Goal: Task Accomplishment & Management: Manage account settings

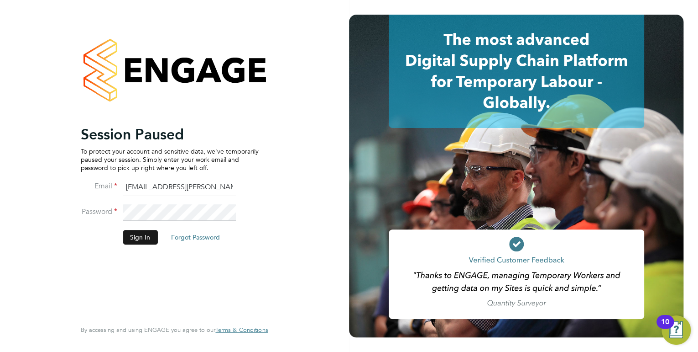
click at [146, 236] on button "Sign In" at bounding box center [140, 237] width 35 height 15
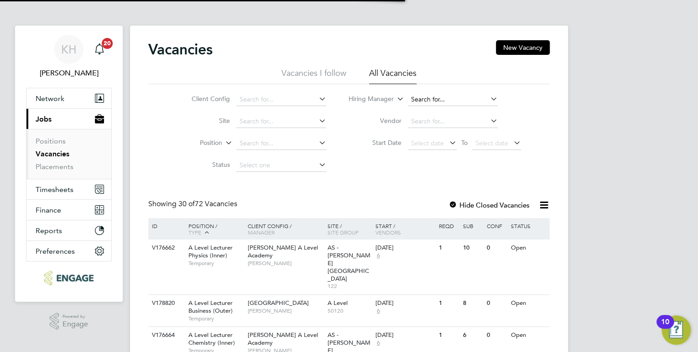
click at [445, 101] on input at bounding box center [453, 99] width 90 height 13
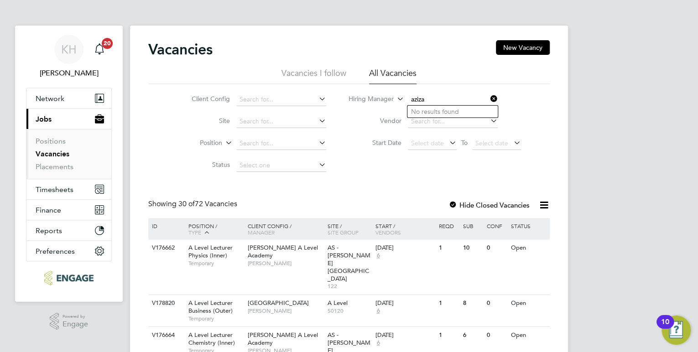
type input "aziza"
click at [455, 100] on input at bounding box center [453, 99] width 90 height 13
click at [449, 181] on li "A aron Carr" at bounding box center [453, 186] width 90 height 12
type input "[PERSON_NAME]"
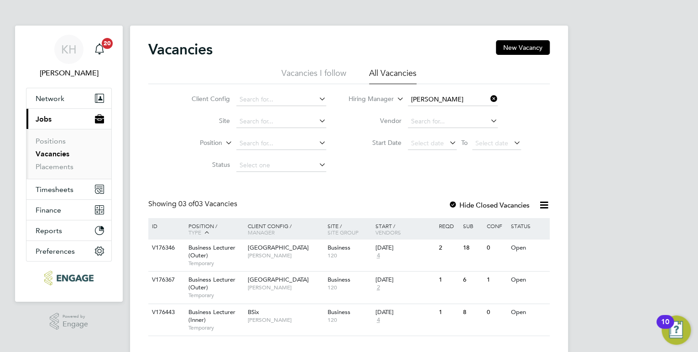
scroll to position [16, 0]
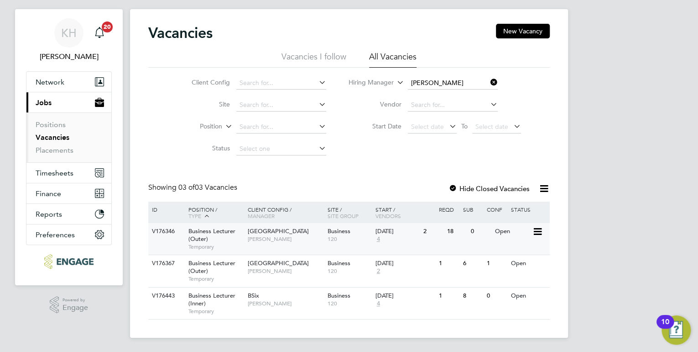
click at [274, 242] on span "Aaron Carr" at bounding box center [285, 238] width 75 height 7
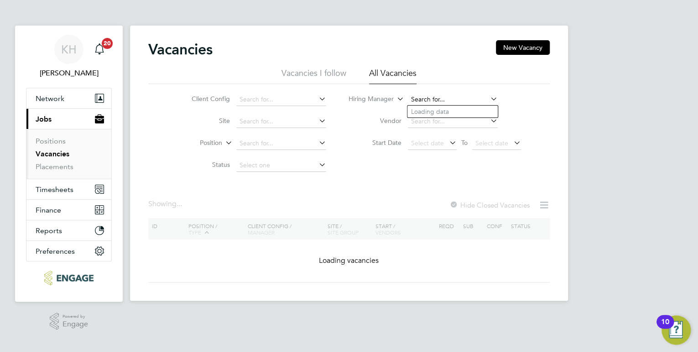
click at [451, 100] on input at bounding box center [453, 99] width 90 height 13
click at [434, 131] on li "Kerry Baker" at bounding box center [464, 137] width 113 height 12
type input "[PERSON_NAME]"
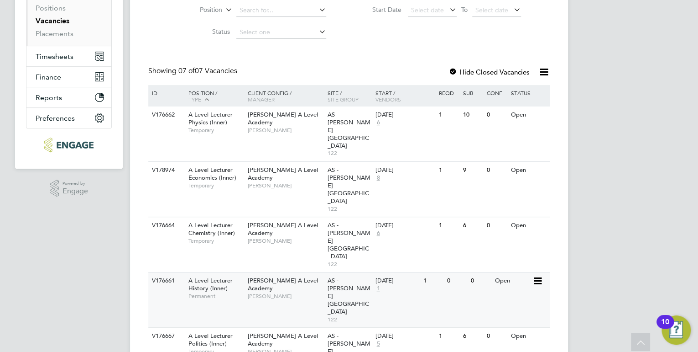
scroll to position [145, 0]
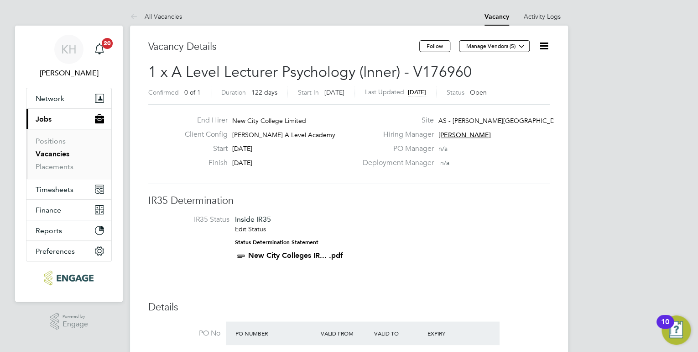
click at [165, 14] on link "All Vacancies" at bounding box center [156, 16] width 52 height 8
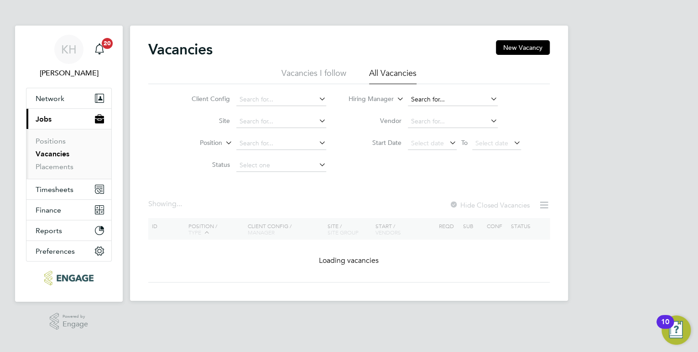
click at [448, 95] on input at bounding box center [453, 99] width 90 height 13
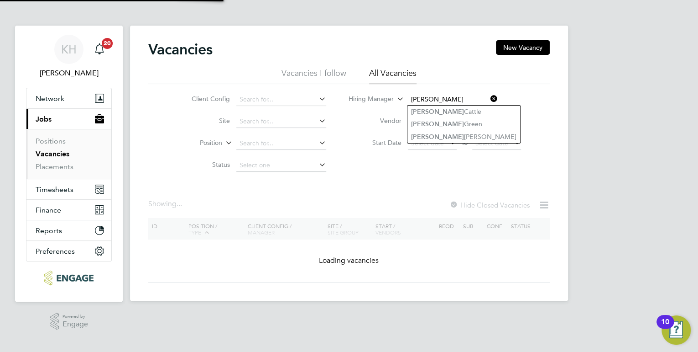
click at [442, 138] on li "Kerry Baker" at bounding box center [464, 137] width 113 height 12
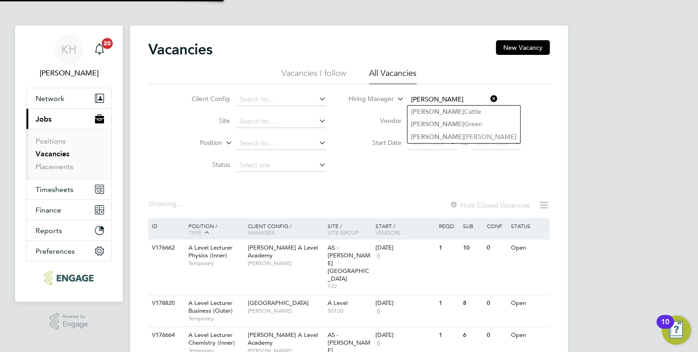
type input "Kerry Baker"
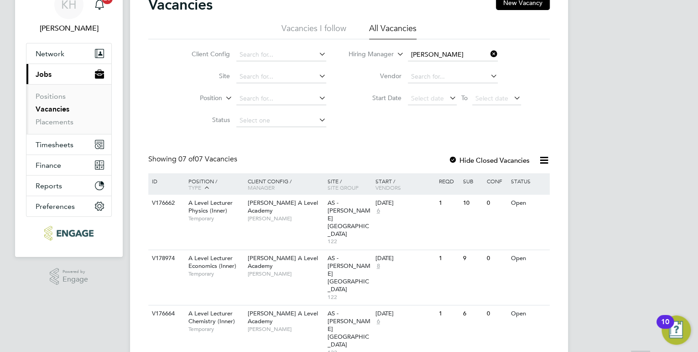
scroll to position [145, 0]
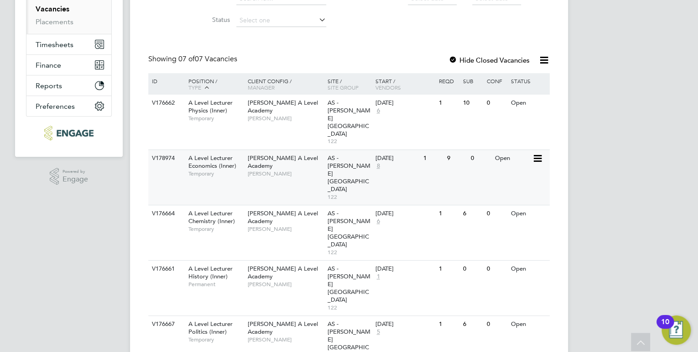
click at [223, 154] on span "A Level Lecturer Economics (Inner)" at bounding box center [213, 162] width 48 height 16
click at [211, 264] on span "A Level Lecturer History (Inner)" at bounding box center [211, 272] width 44 height 16
click at [651, 74] on div "KH Kirsty Hanmore Notifications 20 Applications: Network Team Members Businesse…" at bounding box center [349, 184] width 698 height 659
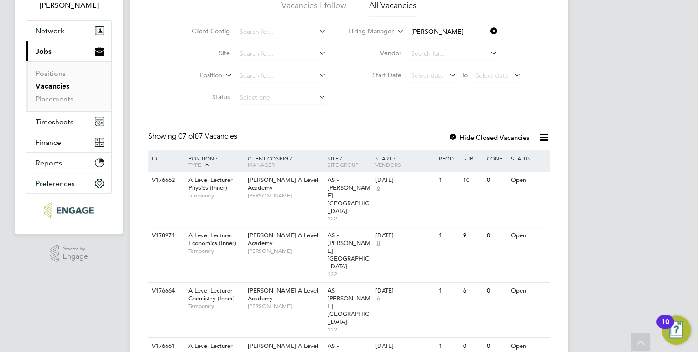
scroll to position [0, 0]
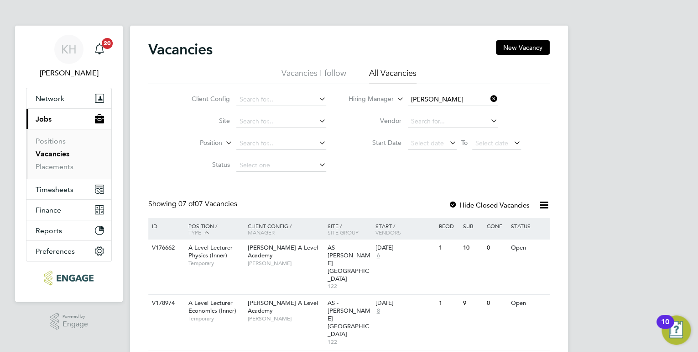
click at [489, 100] on icon at bounding box center [489, 98] width 0 height 13
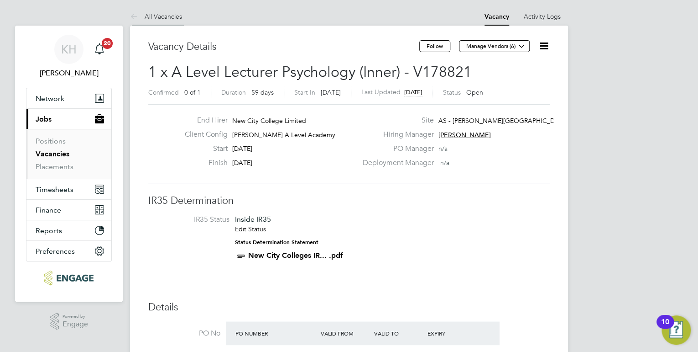
click at [166, 16] on link "All Vacancies" at bounding box center [156, 16] width 52 height 8
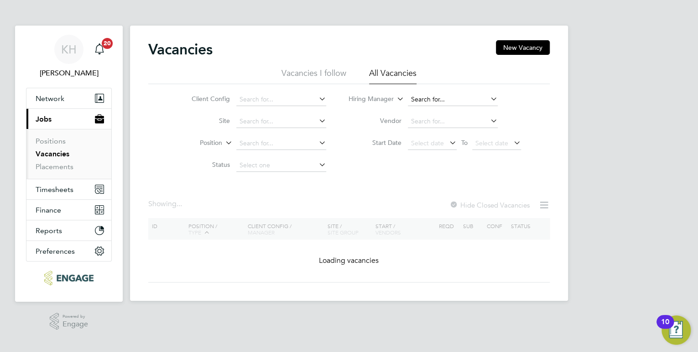
click at [457, 100] on input at bounding box center [453, 99] width 90 height 13
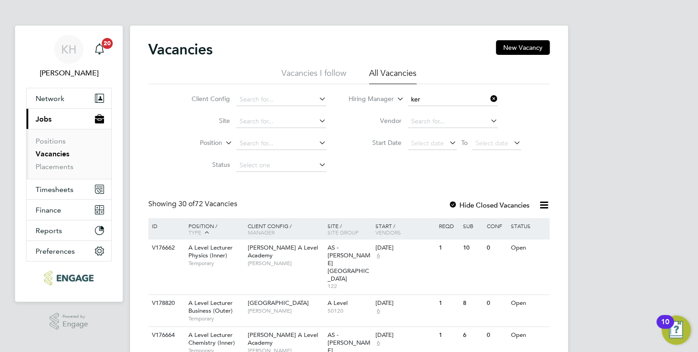
click at [449, 131] on li "[PERSON_NAME]" at bounding box center [464, 137] width 113 height 12
type input "[PERSON_NAME]"
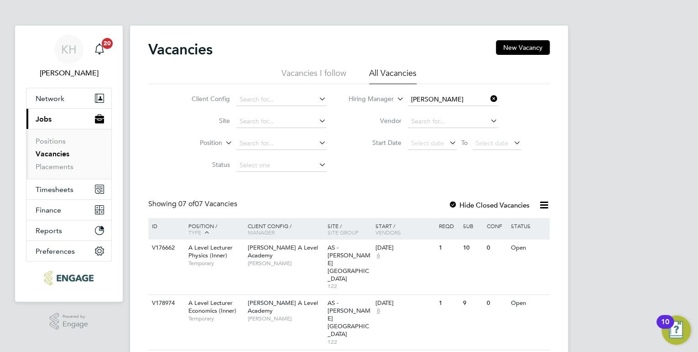
click at [60, 172] on ul "Positions Vacancies Placements" at bounding box center [68, 154] width 85 height 50
drag, startPoint x: 61, startPoint y: 168, endPoint x: 77, endPoint y: 165, distance: 16.8
click at [61, 168] on link "Placements" at bounding box center [55, 166] width 38 height 9
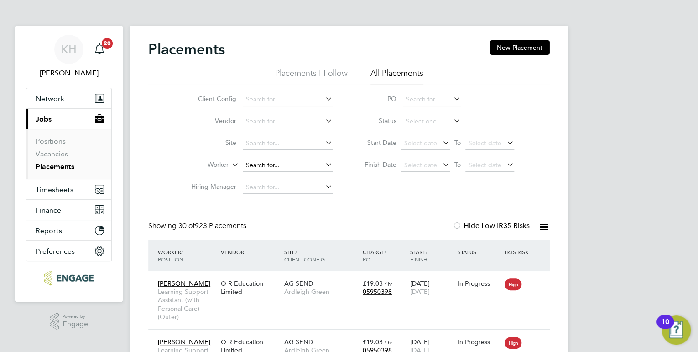
click at [265, 159] on input at bounding box center [288, 165] width 90 height 13
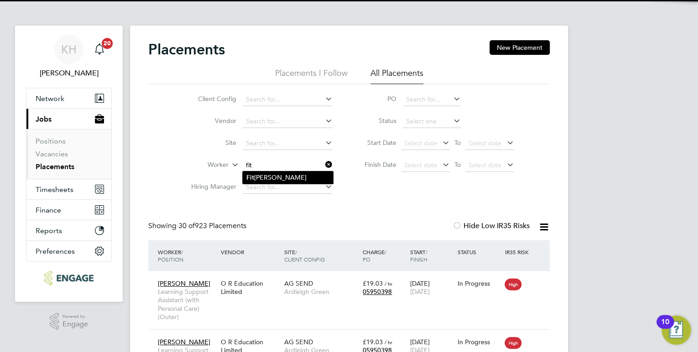
click at [280, 177] on li "Fit zroy Sutherland" at bounding box center [288, 177] width 90 height 12
type input "Fitzroy Sutherland"
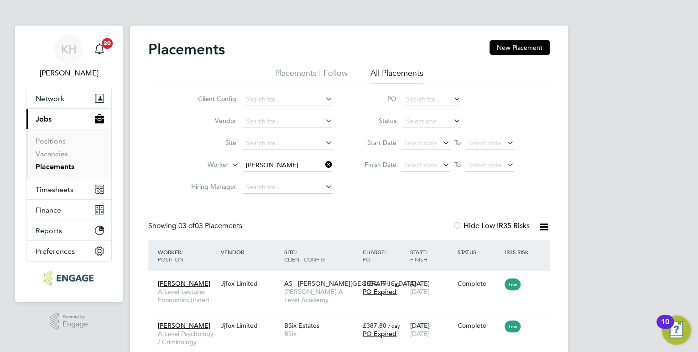
click at [324, 164] on icon at bounding box center [324, 164] width 0 height 13
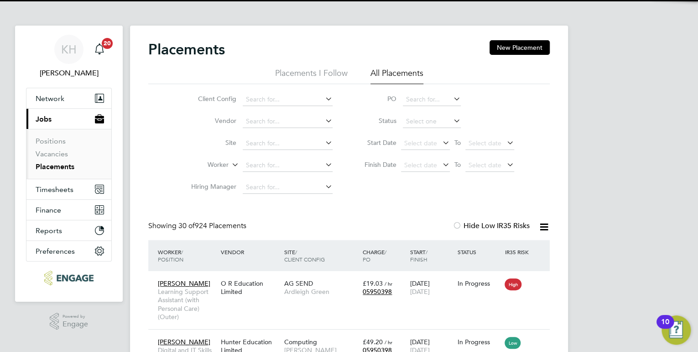
scroll to position [26, 79]
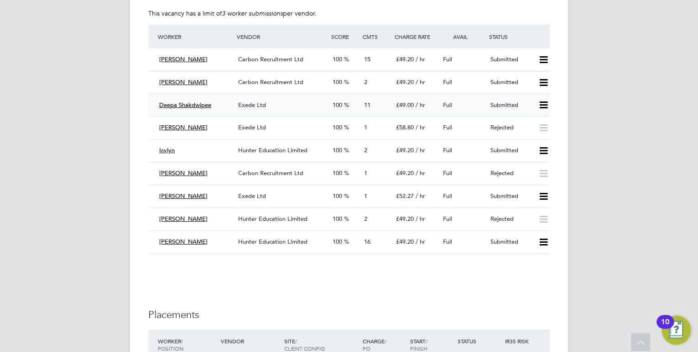
click at [257, 105] on span "Exede Ltd" at bounding box center [252, 105] width 28 height 8
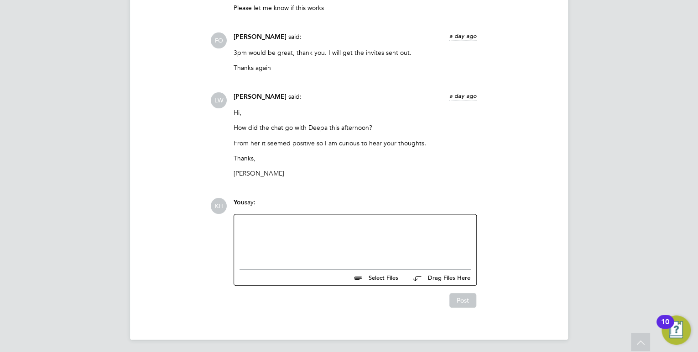
drag, startPoint x: 297, startPoint y: 235, endPoint x: 298, endPoint y: 230, distance: 5.1
click at [297, 230] on div at bounding box center [355, 239] width 231 height 39
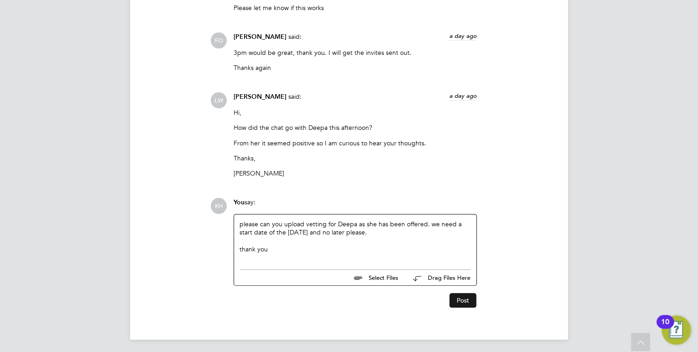
click at [462, 299] on button "Post" at bounding box center [463, 300] width 27 height 15
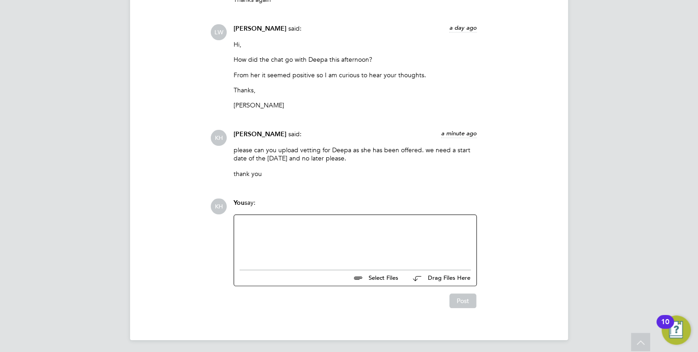
drag, startPoint x: 119, startPoint y: 172, endPoint x: 102, endPoint y: 208, distance: 40.2
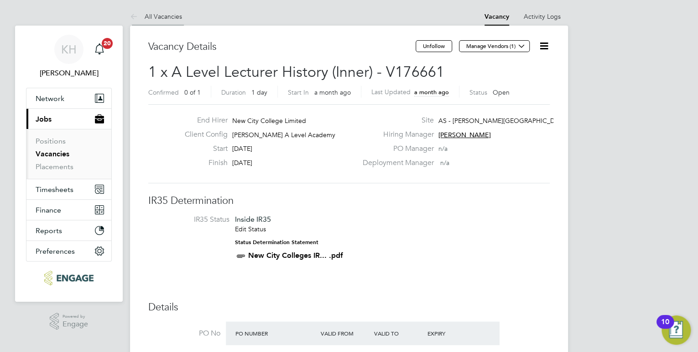
click at [172, 19] on link "All Vacancies" at bounding box center [156, 16] width 52 height 8
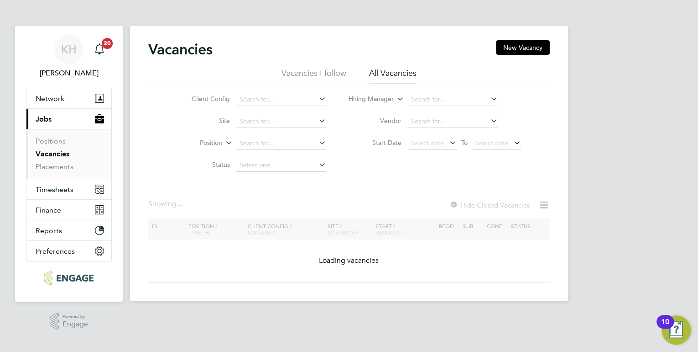
click at [586, 89] on div "KH Kirsty Hanmore Notifications 20 Applications: Network Team Members Businesse…" at bounding box center [349, 157] width 698 height 315
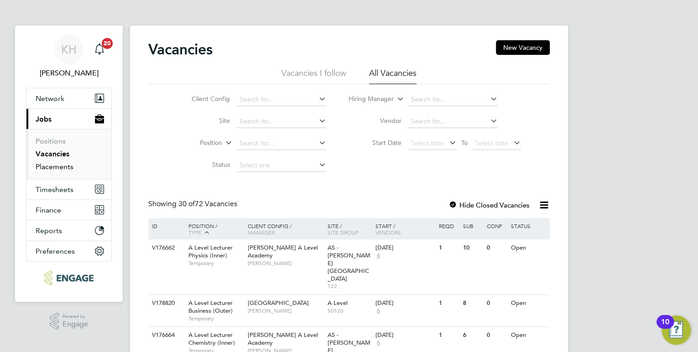
click at [69, 166] on link "Placements" at bounding box center [55, 166] width 38 height 9
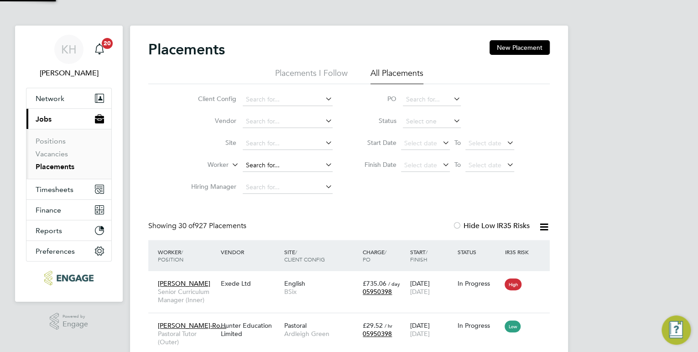
click at [264, 163] on input at bounding box center [288, 165] width 90 height 13
type input "jason"
click at [264, 163] on input at bounding box center [288, 165] width 90 height 13
type input "jason"
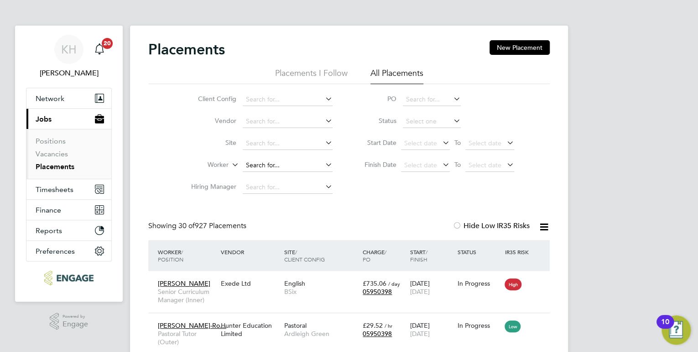
click at [268, 163] on input at bounding box center [288, 165] width 90 height 13
click at [324, 166] on icon at bounding box center [324, 164] width 0 height 13
click at [297, 174] on li "Jas on Allen" at bounding box center [304, 177] width 122 height 12
type input "[PERSON_NAME]"
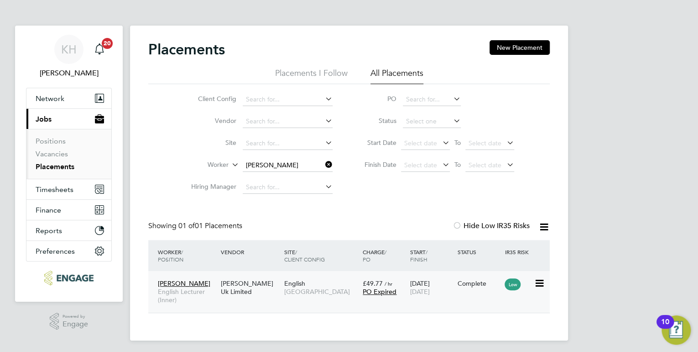
click at [241, 291] on div "[PERSON_NAME] Uk Limited" at bounding box center [250, 287] width 63 height 26
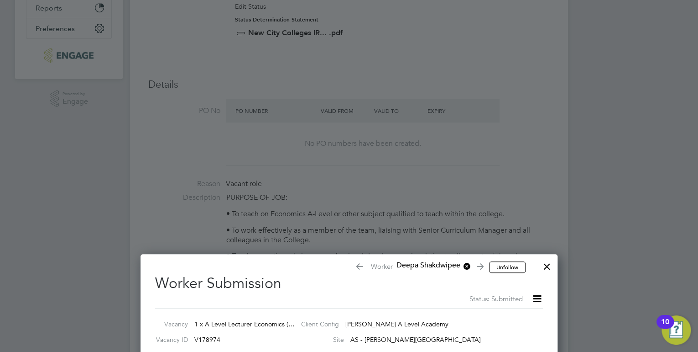
click at [546, 267] on div at bounding box center [547, 264] width 16 height 16
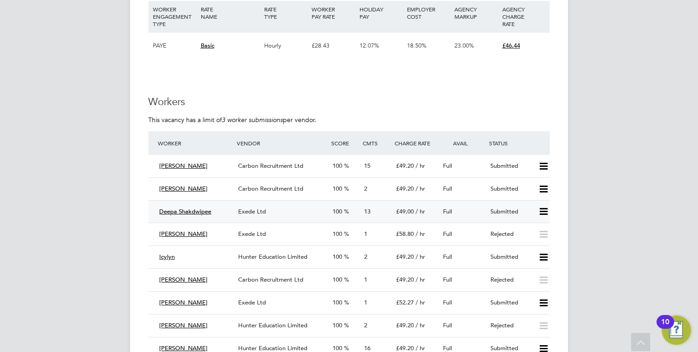
click at [546, 215] on icon at bounding box center [543, 211] width 11 height 7
click at [537, 228] on li "Offer" at bounding box center [532, 230] width 32 height 13
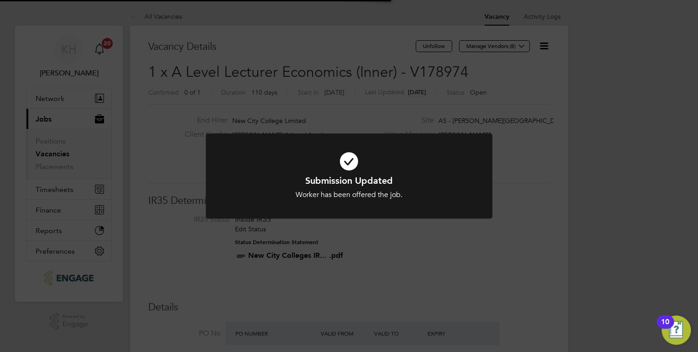
click at [586, 210] on div "Submission Updated Worker has been offered the job. Cancel Okay" at bounding box center [349, 176] width 698 height 352
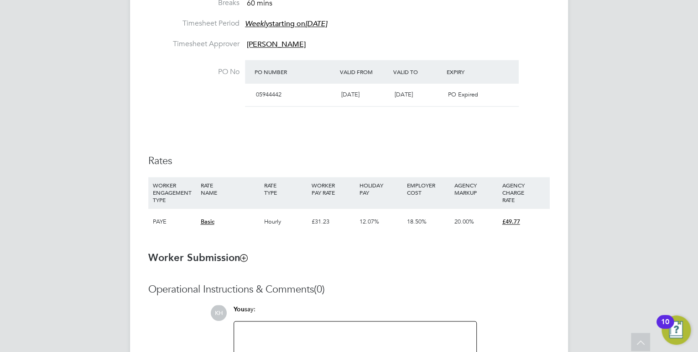
scroll to position [458, 0]
